Goal: Information Seeking & Learning: Compare options

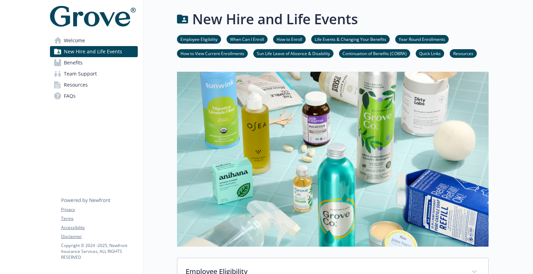
click at [84, 60] on link "Benefits" at bounding box center [94, 62] width 88 height 11
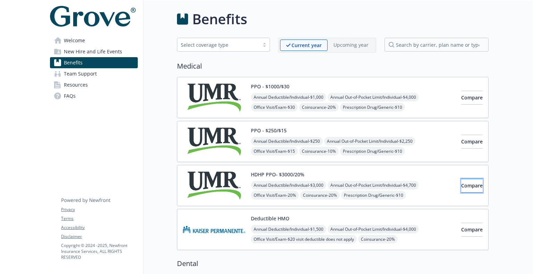
click at [461, 182] on span "Compare" at bounding box center [471, 185] width 21 height 7
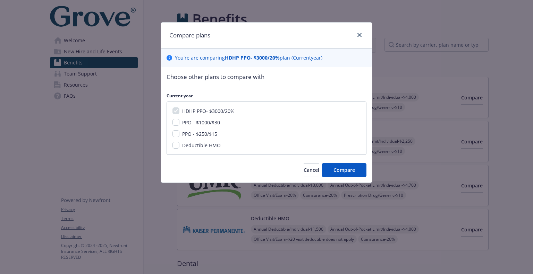
click at [201, 121] on span "PPO - $1000/$30" at bounding box center [201, 122] width 38 height 7
click at [179, 121] on input "PPO - $1000/$30" at bounding box center [175, 122] width 7 height 7
checkbox input "true"
click at [182, 129] on div "HDHP PPO- $3000/20% PPO - $1000/$30 PPO - $250/$15 Deductible HMO" at bounding box center [266, 128] width 200 height 53
click at [184, 131] on span "PPO - $250/$15" at bounding box center [199, 134] width 35 height 7
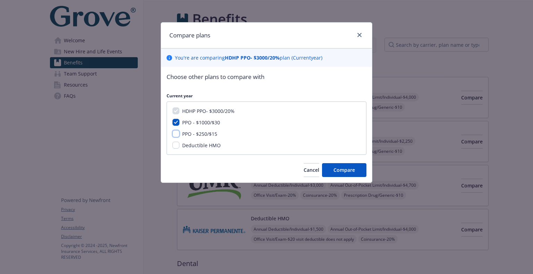
click at [179, 131] on input "PPO - $250/$15" at bounding box center [175, 133] width 7 height 7
checkbox input "true"
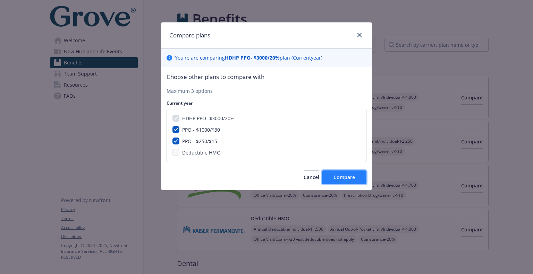
click at [350, 175] on span "Compare" at bounding box center [343, 177] width 21 height 7
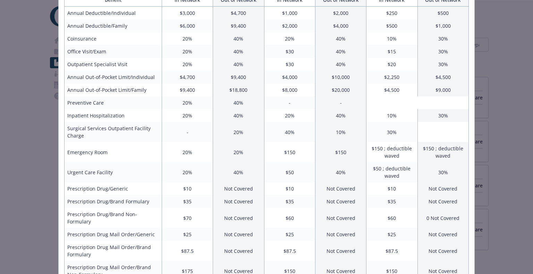
scroll to position [183, 0]
